Goal: Find specific page/section: Find specific page/section

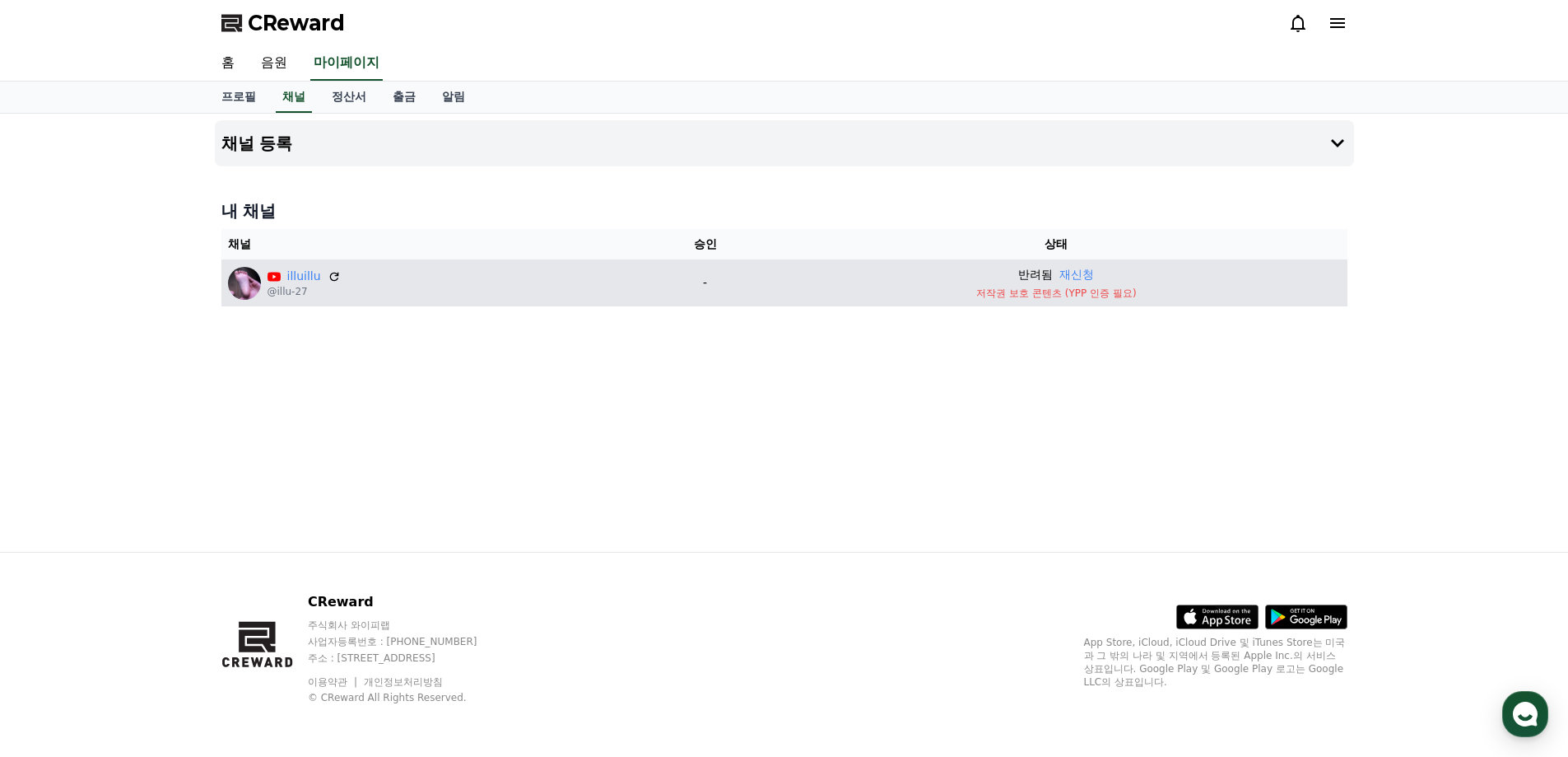
click at [1082, 293] on p "저작권 보호 콘텐츠 (YPP 인증 필요)" at bounding box center [1055, 293] width 568 height 13
click at [1097, 296] on p "저작권 보호 콘텐츠 (YPP 인증 필요)" at bounding box center [1055, 293] width 568 height 13
click at [298, 272] on link "illuillu" at bounding box center [304, 276] width 34 height 17
drag, startPoint x: 955, startPoint y: 296, endPoint x: 1139, endPoint y: 291, distance: 184.1
click at [1139, 291] on p "저작권 보호 콘텐츠 (YPP 인증 필요)" at bounding box center [1055, 293] width 568 height 13
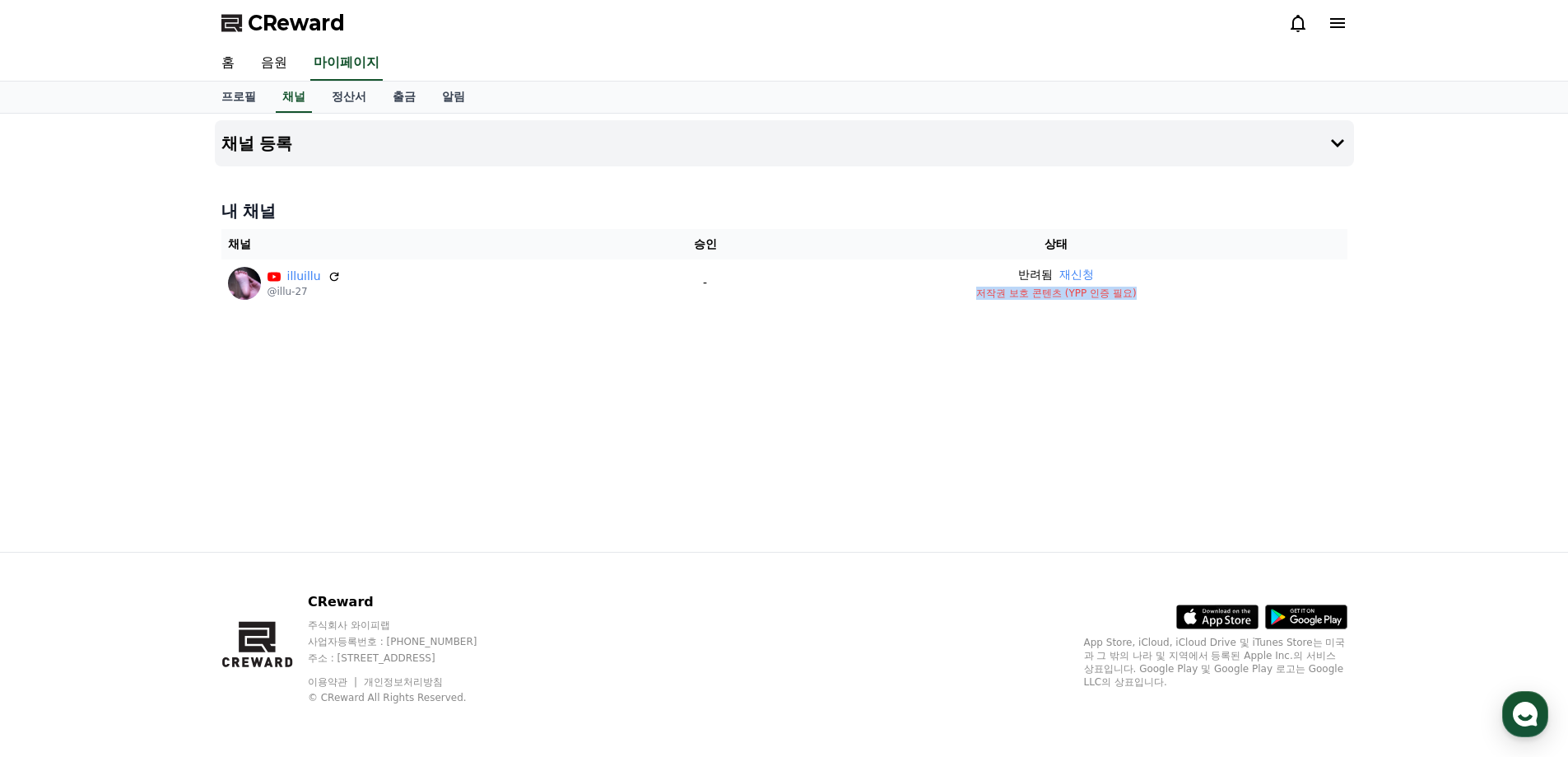
copy p "저작권 보호 콘텐츠 (YPP 인증 필요)"
